Goal: Information Seeking & Learning: Learn about a topic

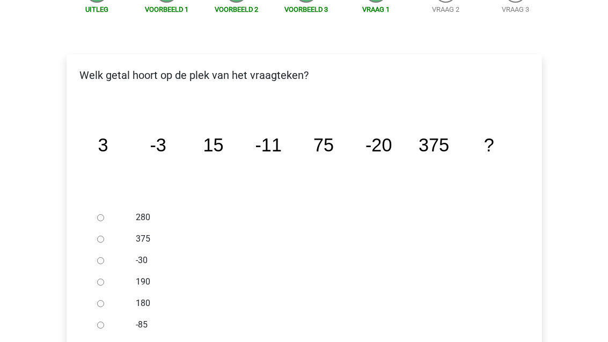
scroll to position [165, 0]
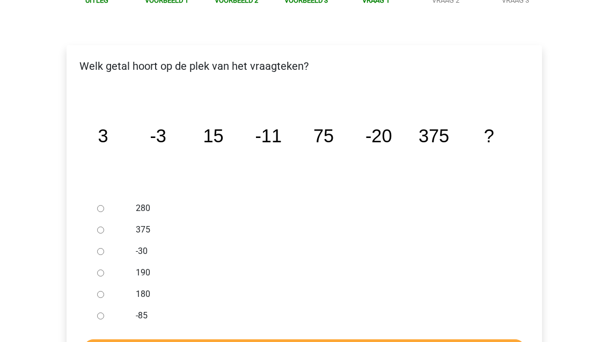
click at [100, 248] on input "-30" at bounding box center [100, 251] width 7 height 7
radio input "true"
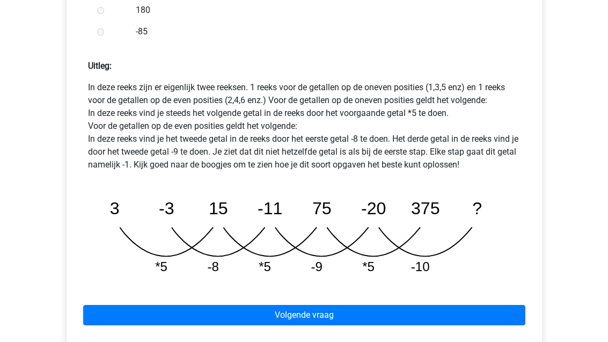
scroll to position [464, 0]
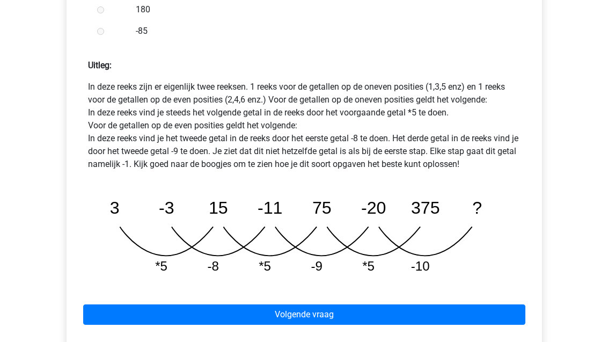
click at [483, 305] on link "Volgende vraag" at bounding box center [304, 315] width 442 height 20
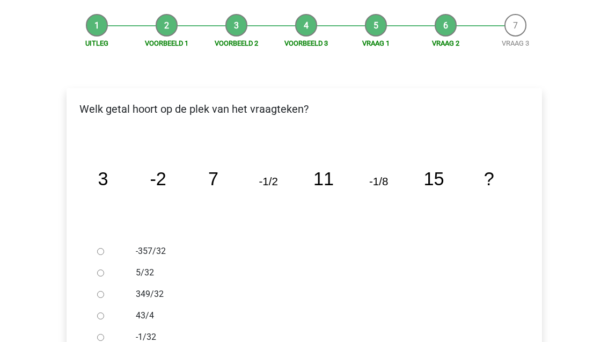
scroll to position [129, 0]
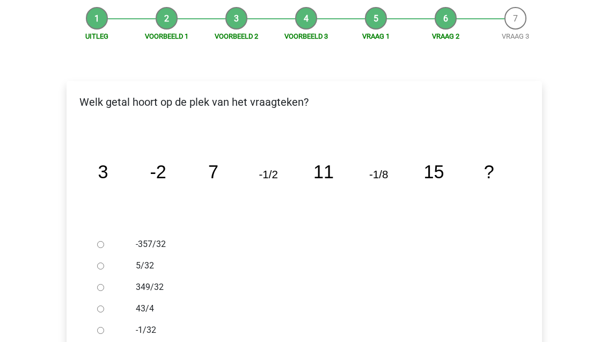
click at [116, 320] on div at bounding box center [110, 330] width 35 height 21
click at [104, 328] on input "-1/32" at bounding box center [100, 331] width 7 height 7
radio input "true"
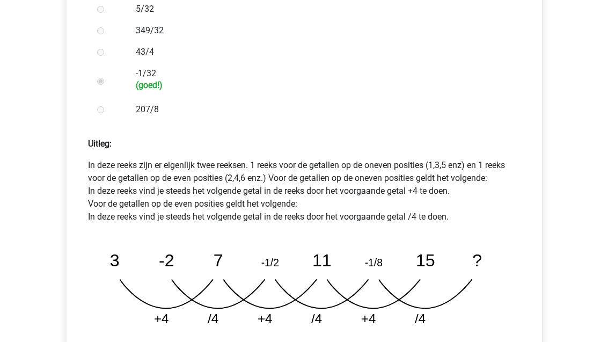
scroll to position [386, 0]
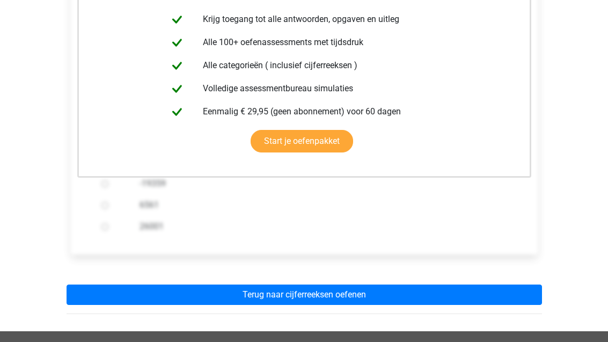
scroll to position [268, 0]
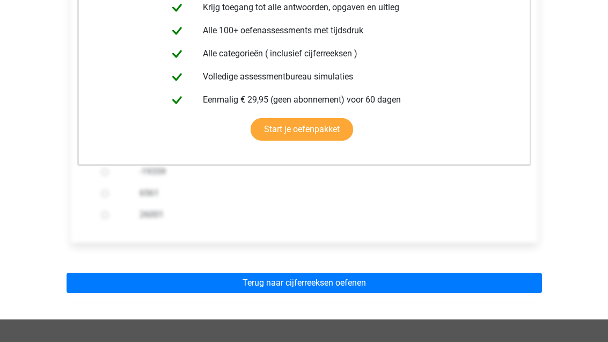
click at [505, 273] on link "Terug naar cijferreeksen oefenen" at bounding box center [305, 283] width 476 height 20
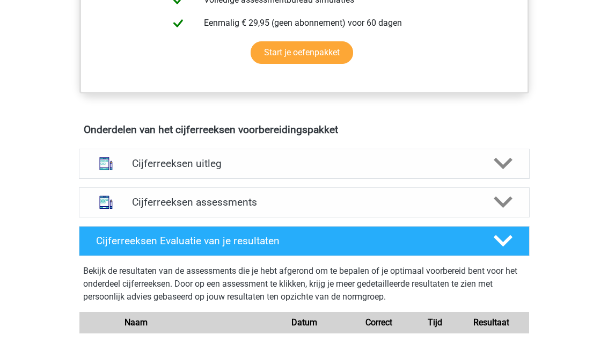
click at [504, 173] on icon at bounding box center [503, 164] width 19 height 19
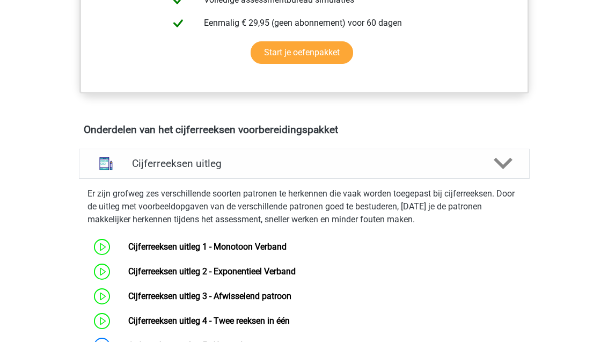
click at [511, 171] on icon at bounding box center [503, 163] width 19 height 19
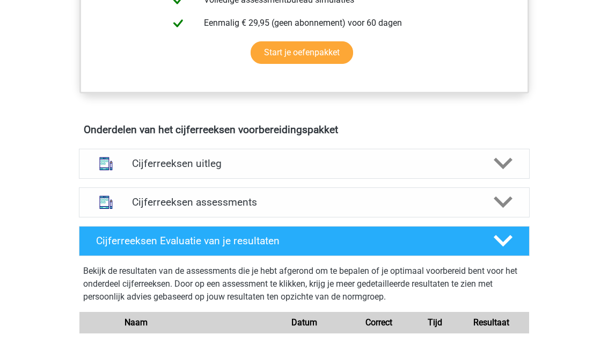
click at [505, 208] on polygon at bounding box center [503, 203] width 19 height 12
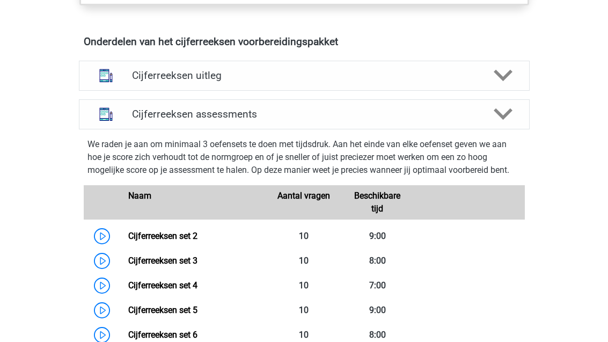
scroll to position [548, 0]
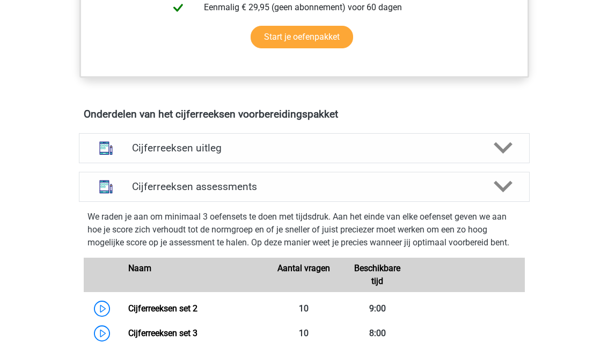
click at [515, 149] on div "Cijferreeksen uitleg" at bounding box center [304, 148] width 451 height 30
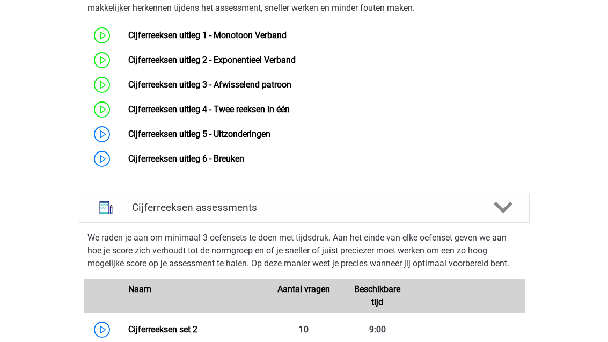
scroll to position [744, 0]
click at [270, 139] on link "Cijferreeksen uitleg 5 - Uitzonderingen" at bounding box center [199, 134] width 142 height 10
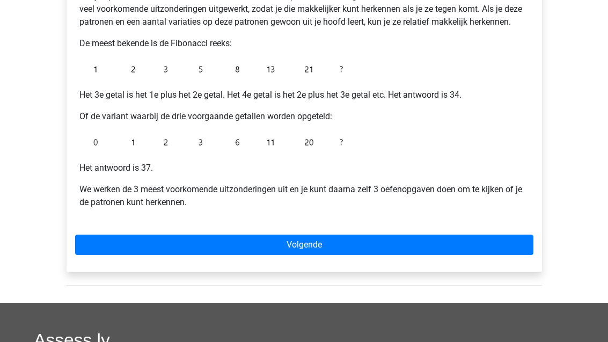
scroll to position [263, 0]
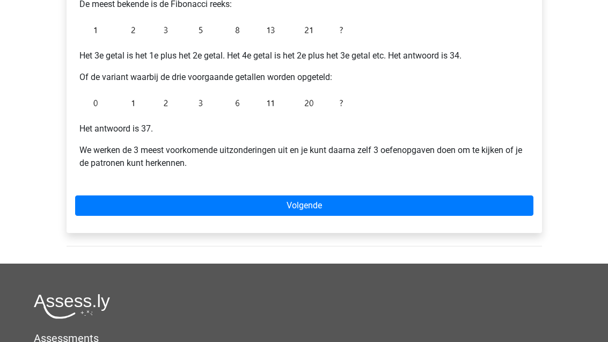
click at [513, 205] on link "Volgende" at bounding box center [304, 206] width 459 height 20
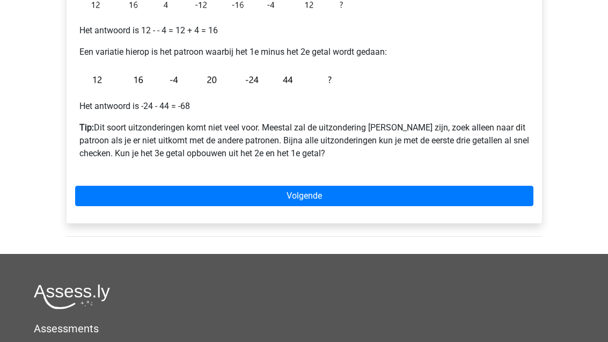
scroll to position [257, 0]
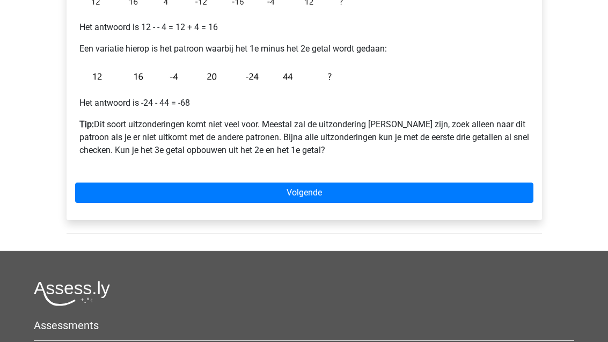
click at [504, 195] on link "Volgende" at bounding box center [304, 193] width 459 height 20
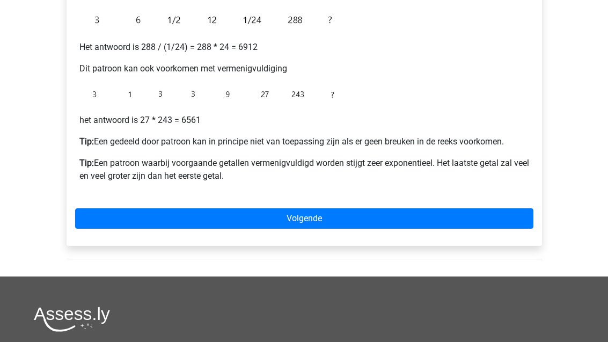
scroll to position [309, 0]
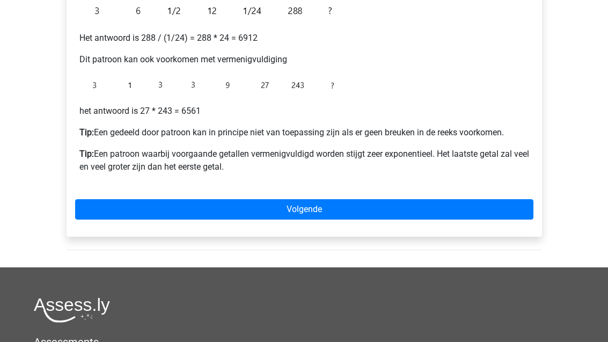
click at [500, 214] on link "Volgende" at bounding box center [304, 209] width 459 height 20
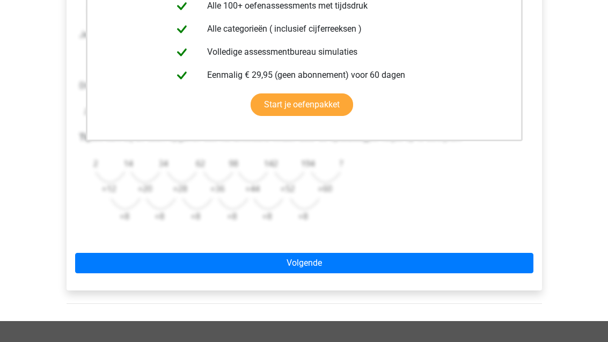
scroll to position [294, 0]
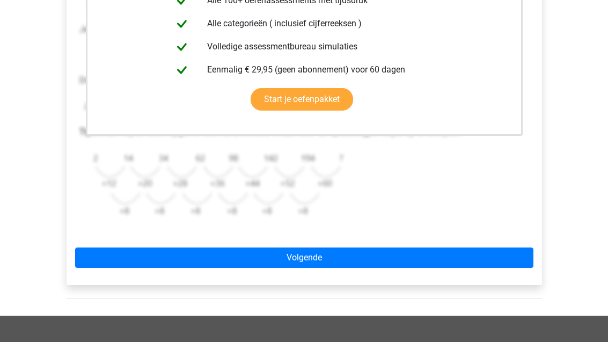
click at [481, 256] on link "Volgende" at bounding box center [304, 258] width 459 height 20
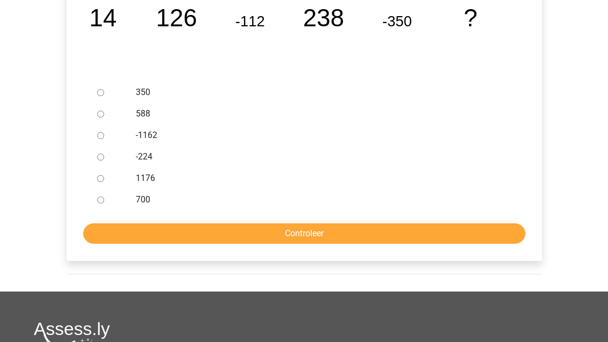
scroll to position [183, 0]
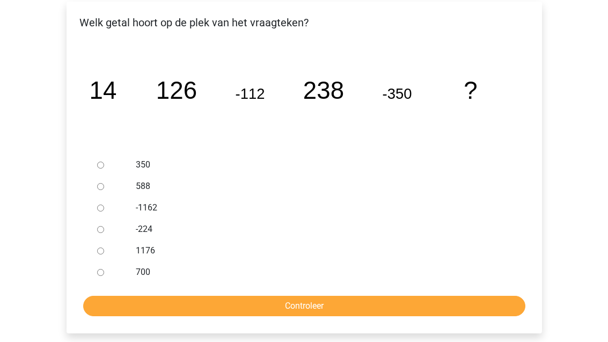
click at [104, 186] on input "588" at bounding box center [100, 186] width 7 height 7
radio input "true"
click at [455, 303] on input "Controleer" at bounding box center [304, 306] width 442 height 20
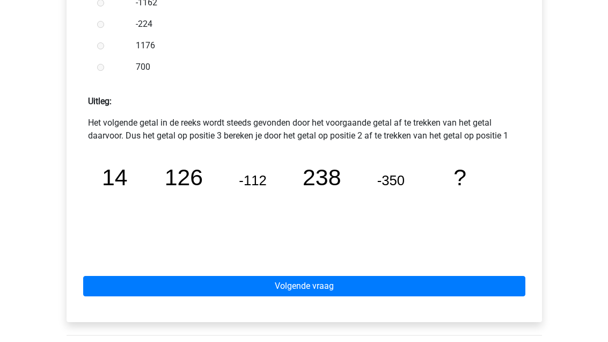
scroll to position [402, 0]
click at [481, 291] on link "Volgende vraag" at bounding box center [304, 287] width 442 height 20
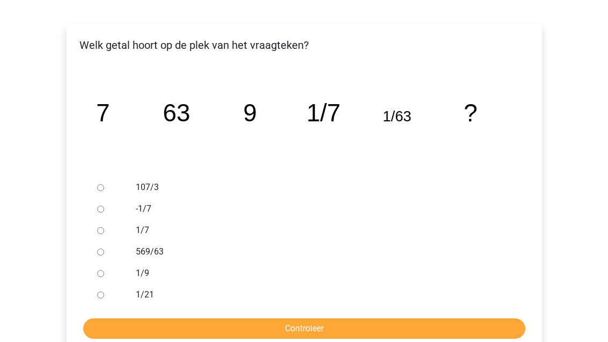
scroll to position [161, 0]
